Goal: Information Seeking & Learning: Learn about a topic

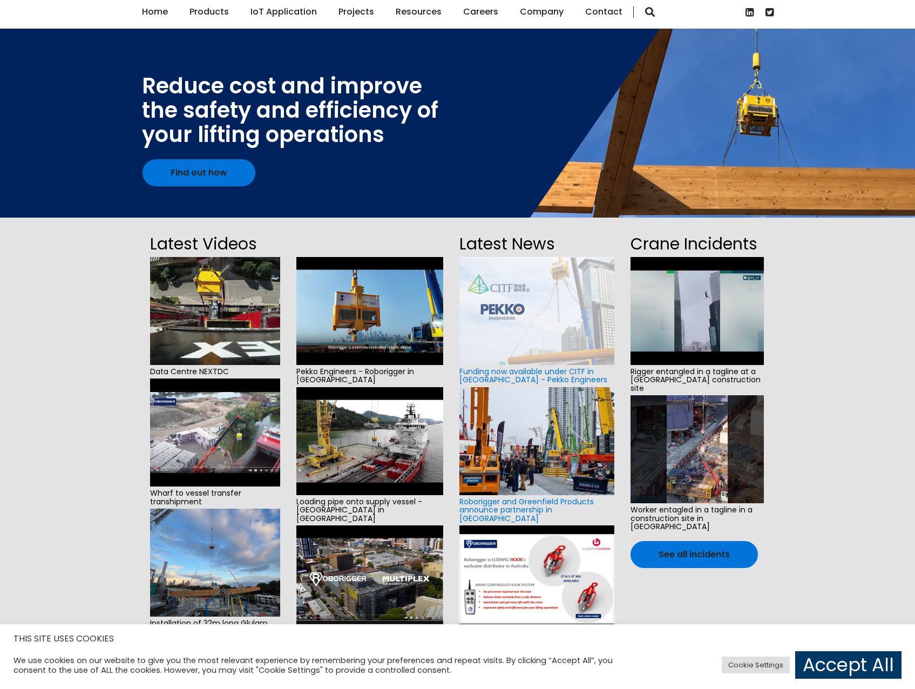
scroll to position [108, 0]
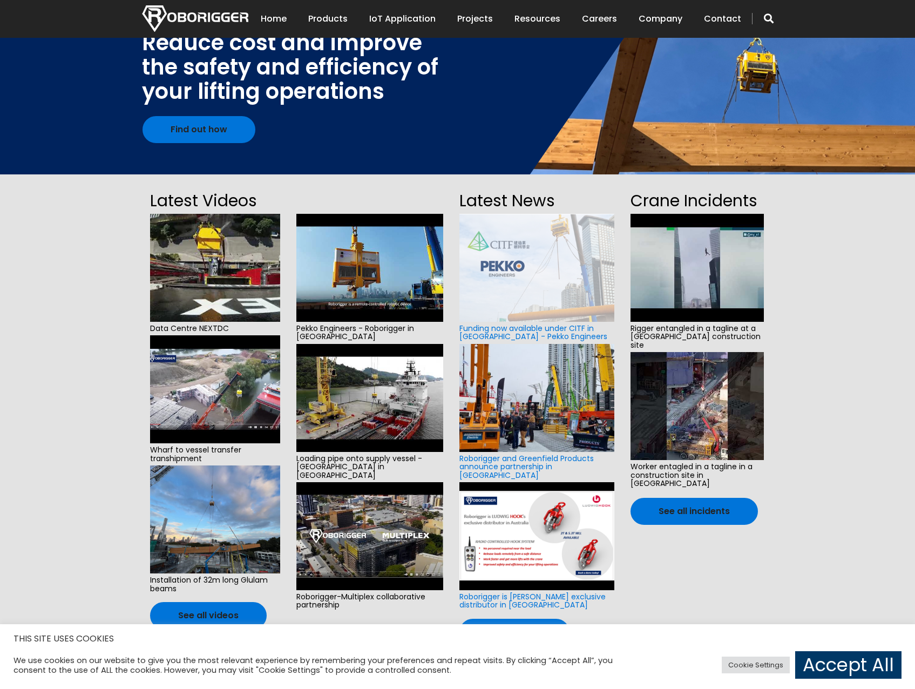
click at [224, 288] on img at bounding box center [215, 268] width 130 height 108
click at [719, 248] on img at bounding box center [697, 268] width 133 height 108
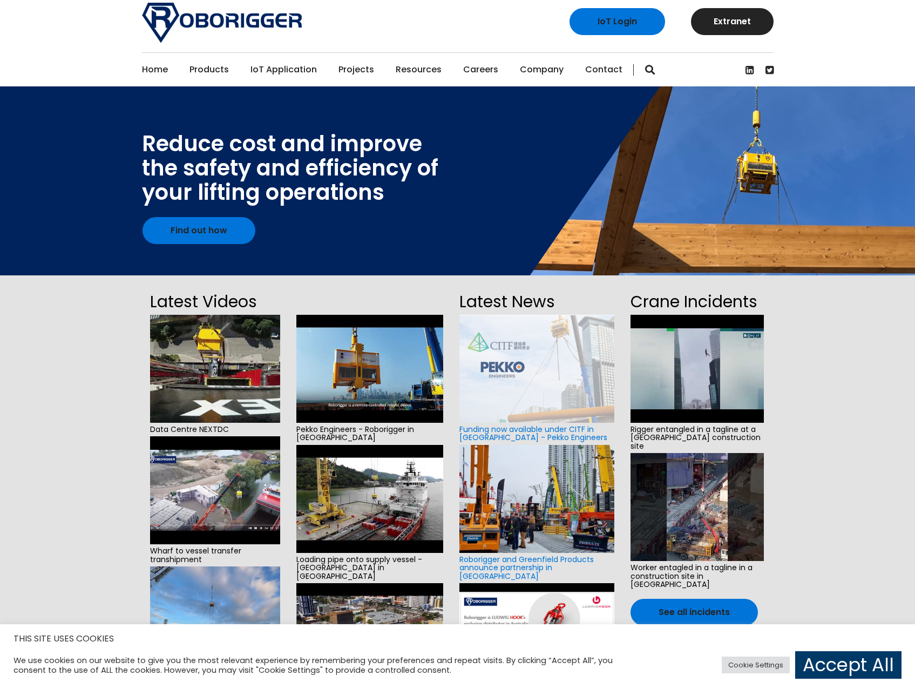
scroll to position [0, 0]
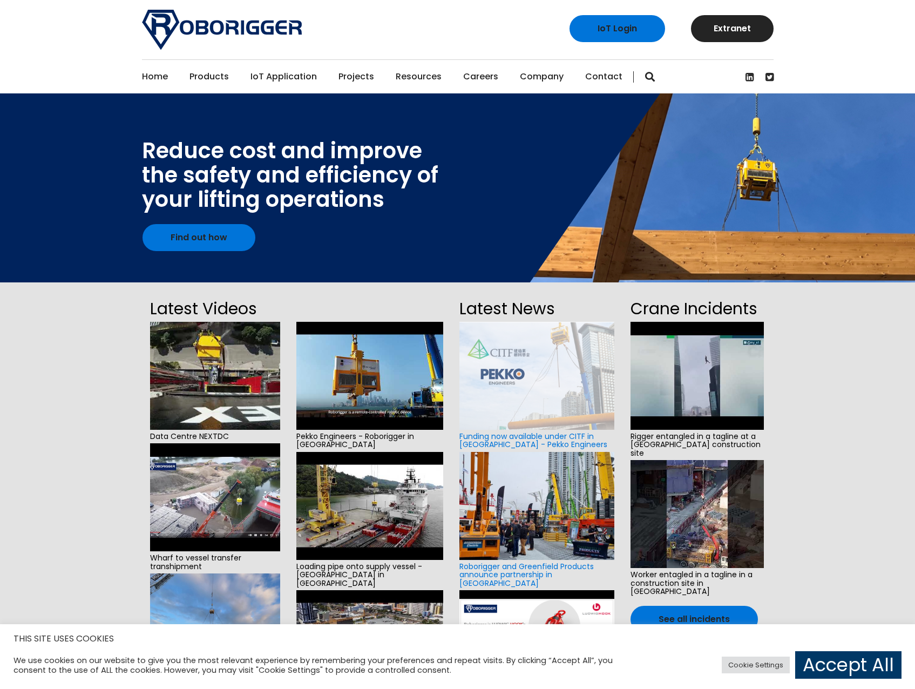
click at [349, 77] on link "Roborigger Units" at bounding box center [375, 74] width 135 height 24
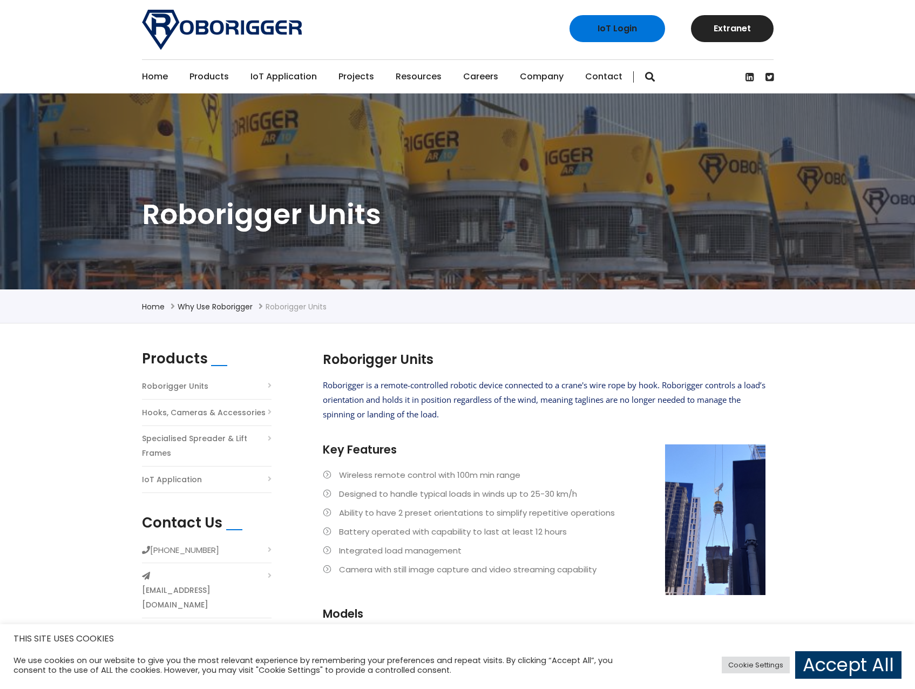
click at [155, 75] on link "Home" at bounding box center [155, 76] width 26 height 33
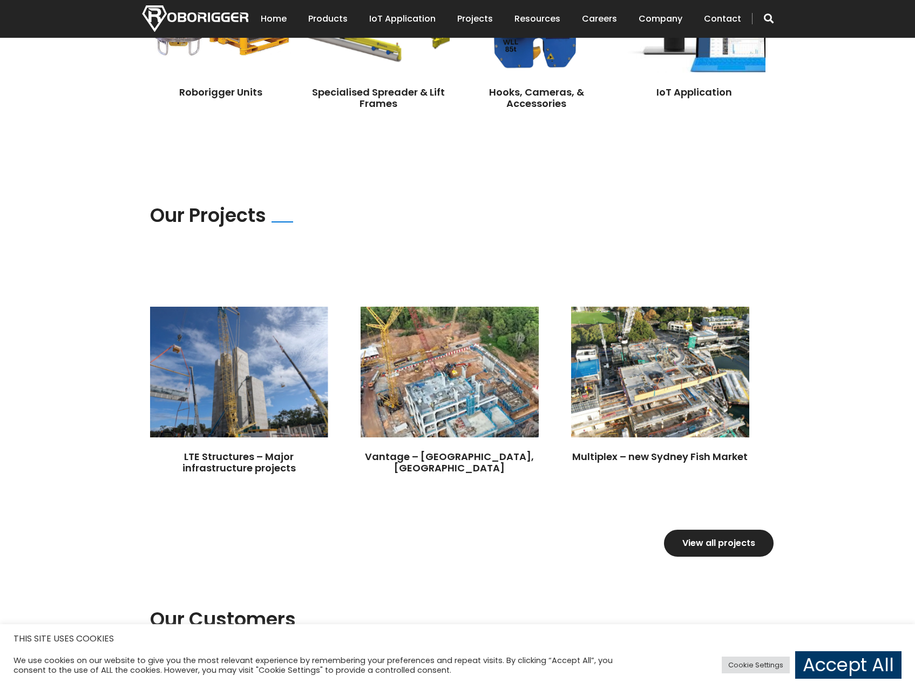
scroll to position [1026, 0]
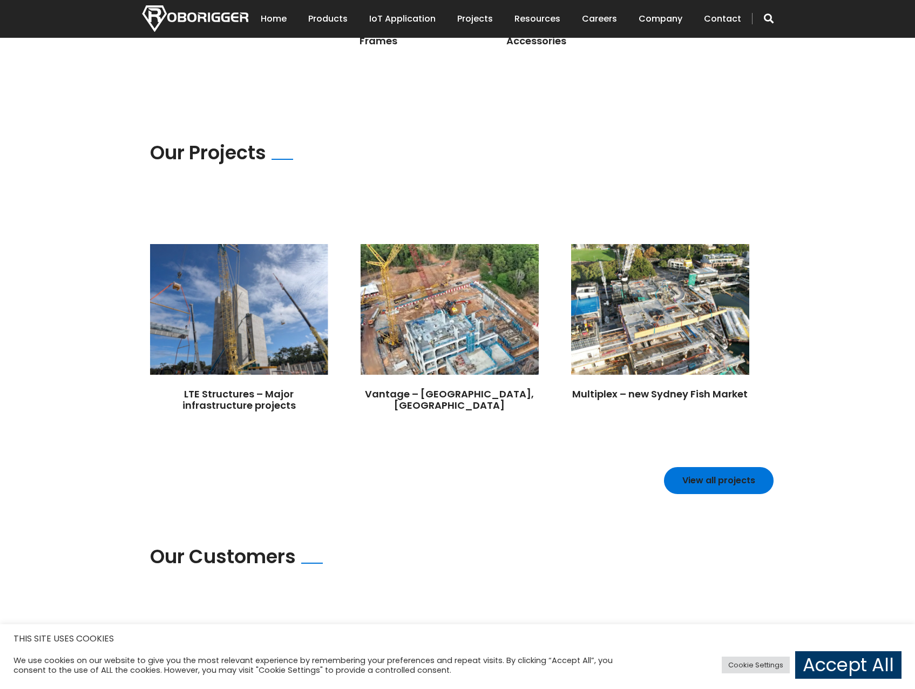
click at [737, 473] on link "View all projects" at bounding box center [719, 480] width 110 height 27
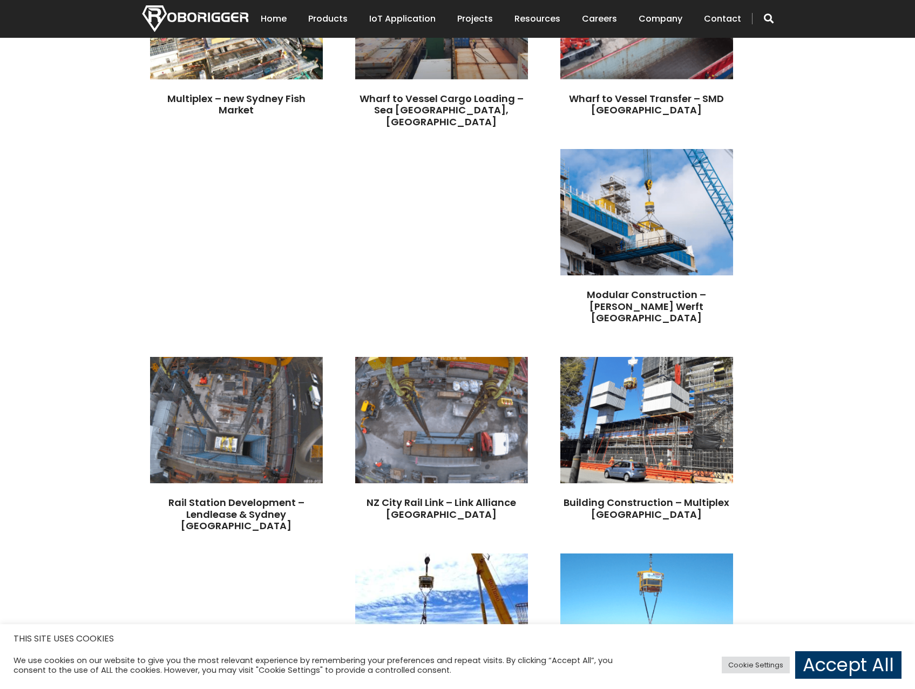
scroll to position [702, 0]
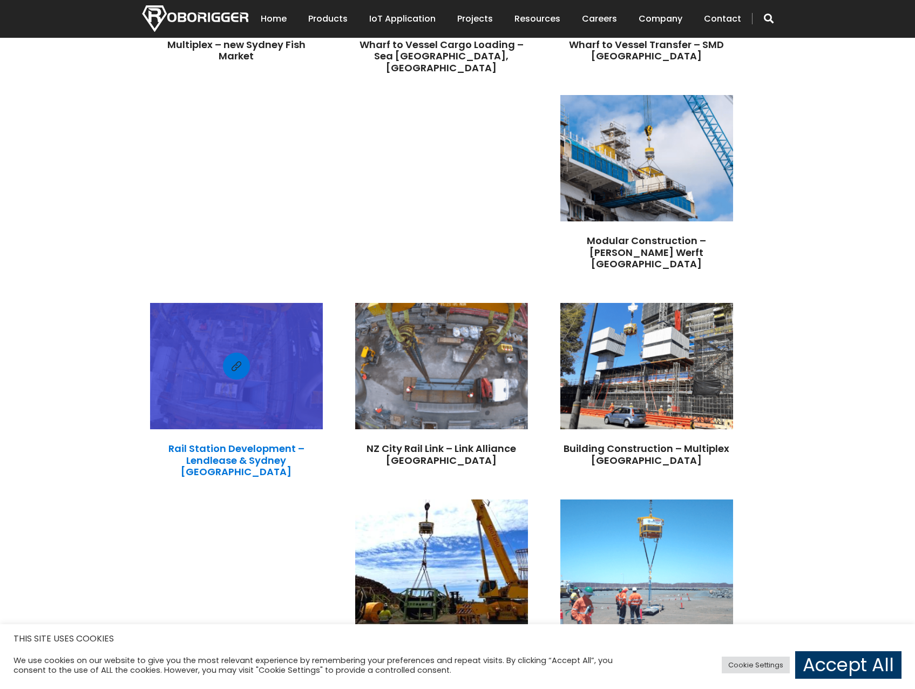
click at [252, 442] on link "Rail Station Development – Lendlease & Sydney [GEOGRAPHIC_DATA]" at bounding box center [237, 460] width 136 height 37
